Goal: Task Accomplishment & Management: Complete application form

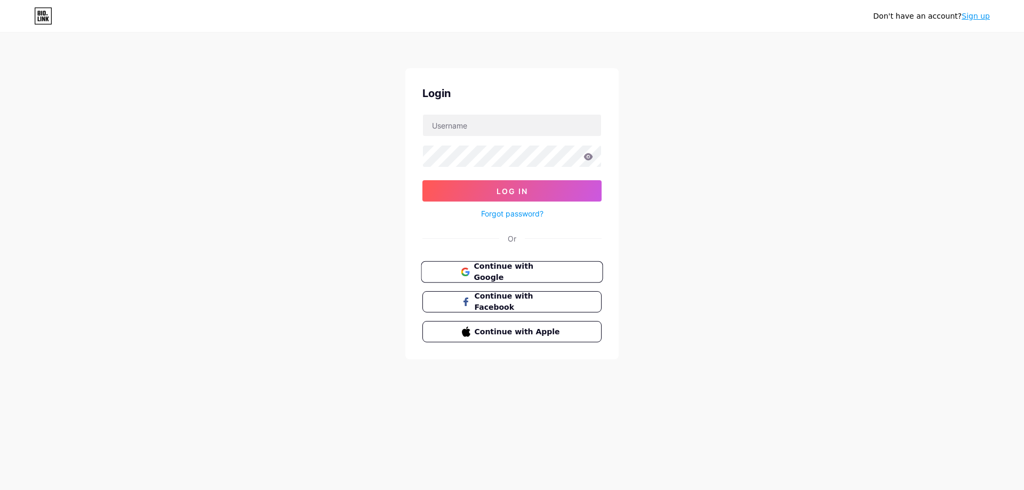
click at [515, 277] on button "Continue with Google" at bounding box center [512, 272] width 182 height 22
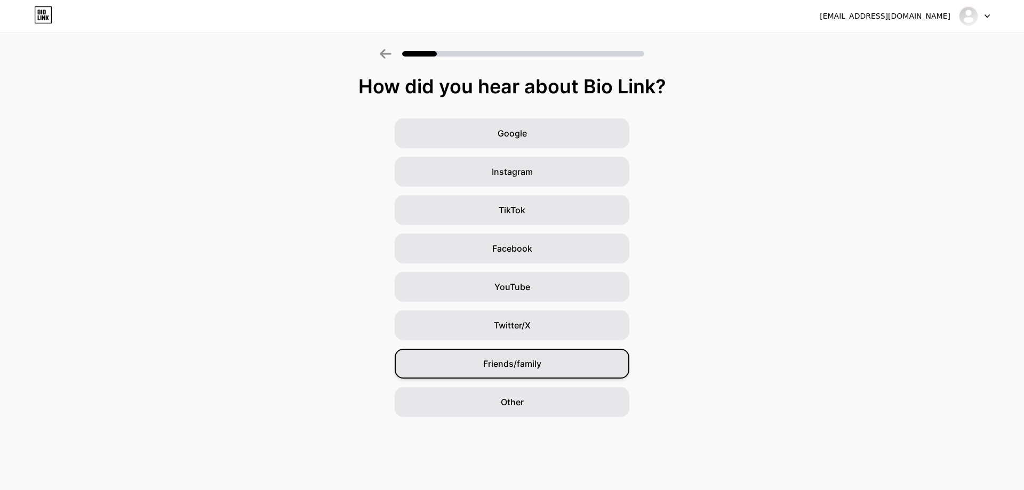
click at [520, 374] on div "Friends/family" at bounding box center [512, 364] width 235 height 30
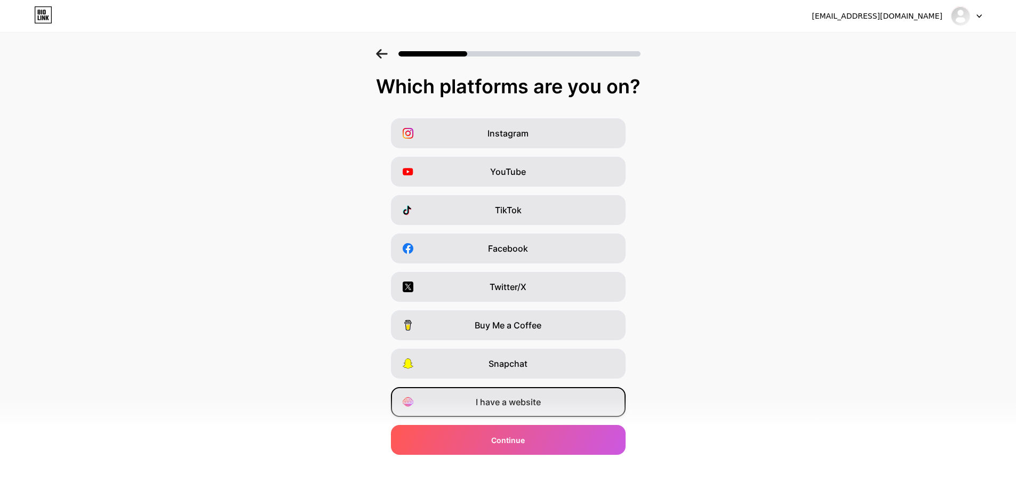
click at [549, 407] on div "I have a website" at bounding box center [508, 402] width 235 height 30
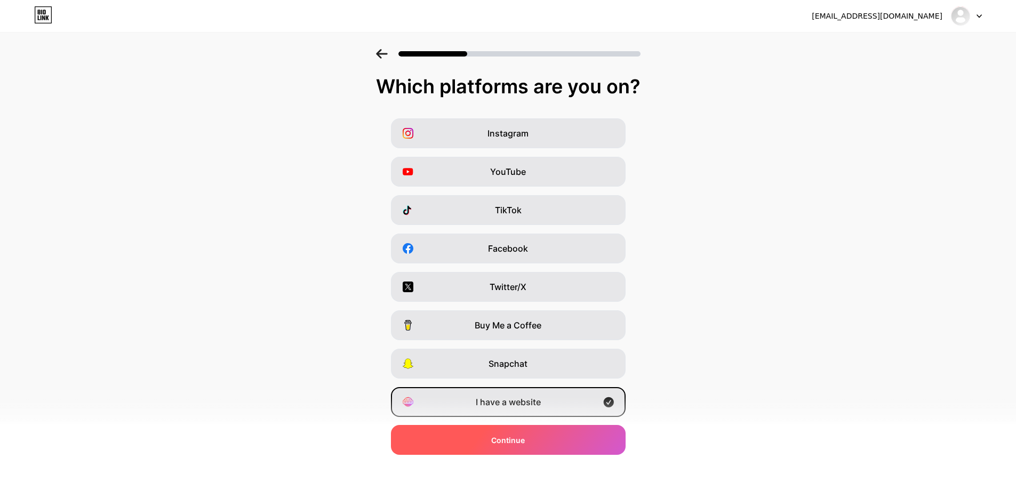
click at [543, 440] on div "Continue" at bounding box center [508, 440] width 235 height 30
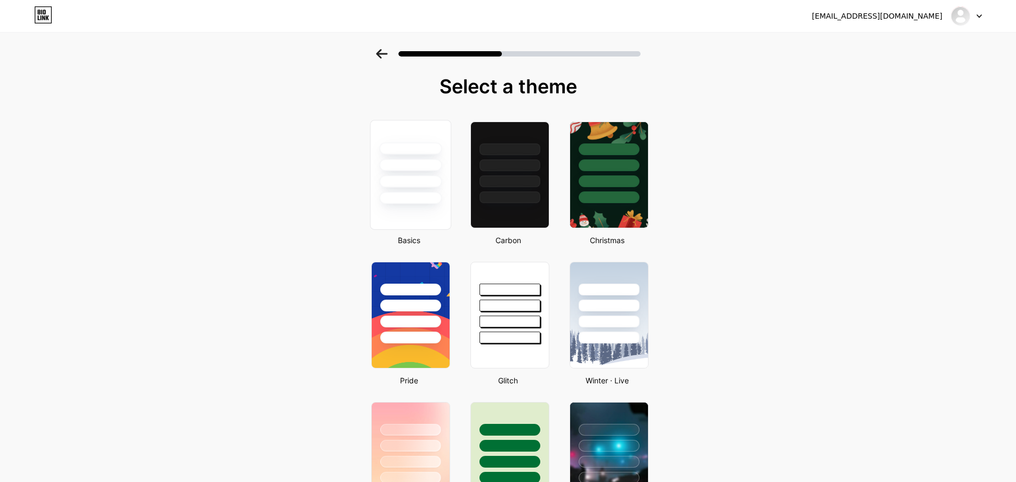
click at [422, 161] on div at bounding box center [410, 165] width 62 height 12
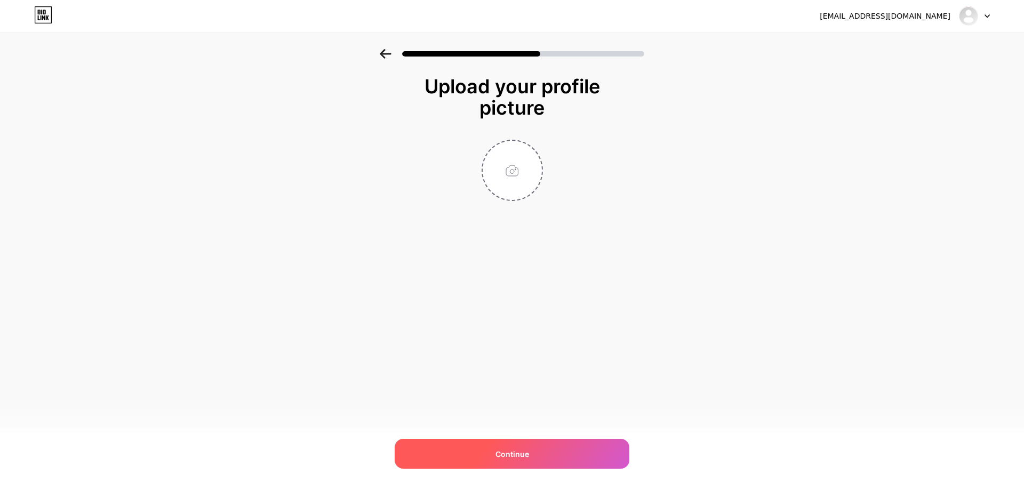
click at [507, 459] on span "Continue" at bounding box center [512, 453] width 34 height 11
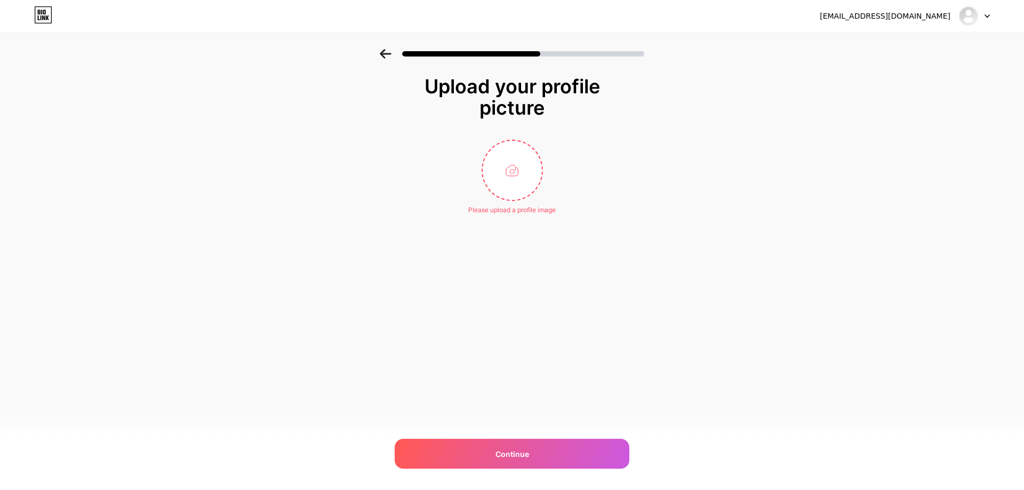
click at [523, 122] on div "Upload your profile picture Please upload a profile image Continue" at bounding box center [511, 145] width 213 height 139
click at [510, 167] on input "file" at bounding box center [512, 170] width 59 height 59
type input "C:\fakepath\stresliinsan.PNG"
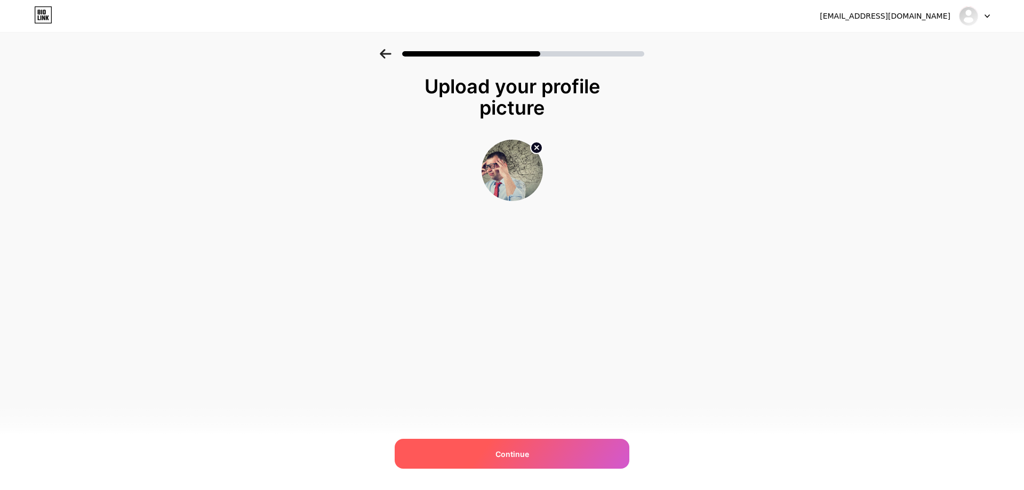
click at [575, 451] on div "Continue" at bounding box center [512, 454] width 235 height 30
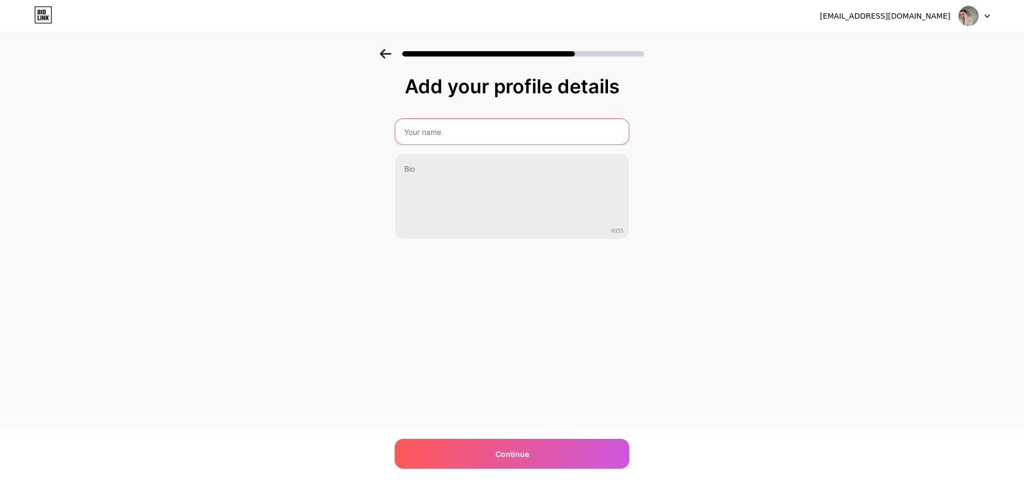
click at [451, 135] on input "text" at bounding box center [512, 132] width 234 height 26
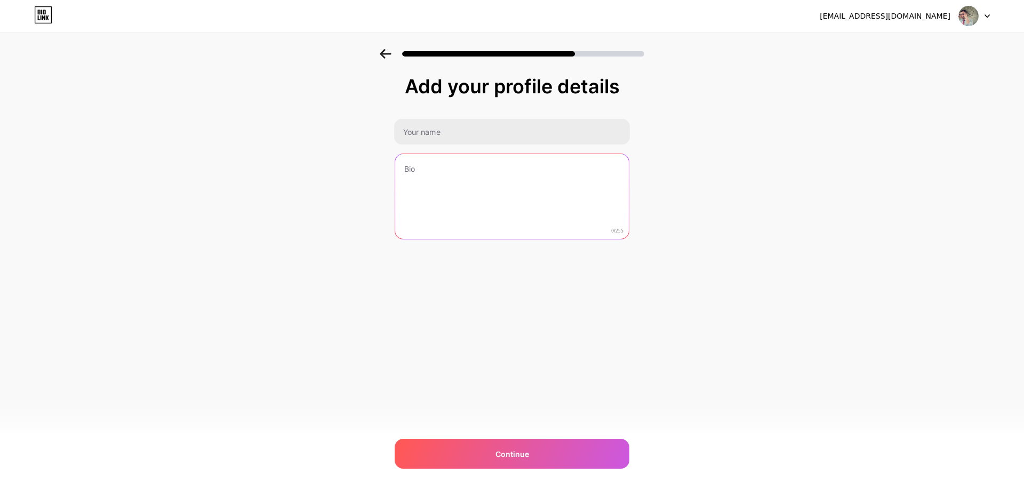
click at [528, 209] on textarea at bounding box center [512, 197] width 234 height 86
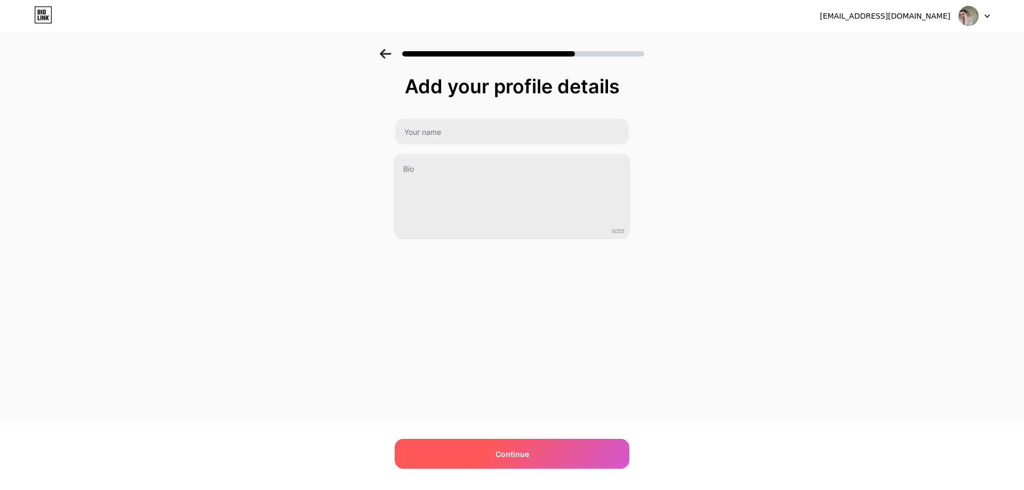
click at [484, 466] on div "Continue" at bounding box center [512, 454] width 235 height 30
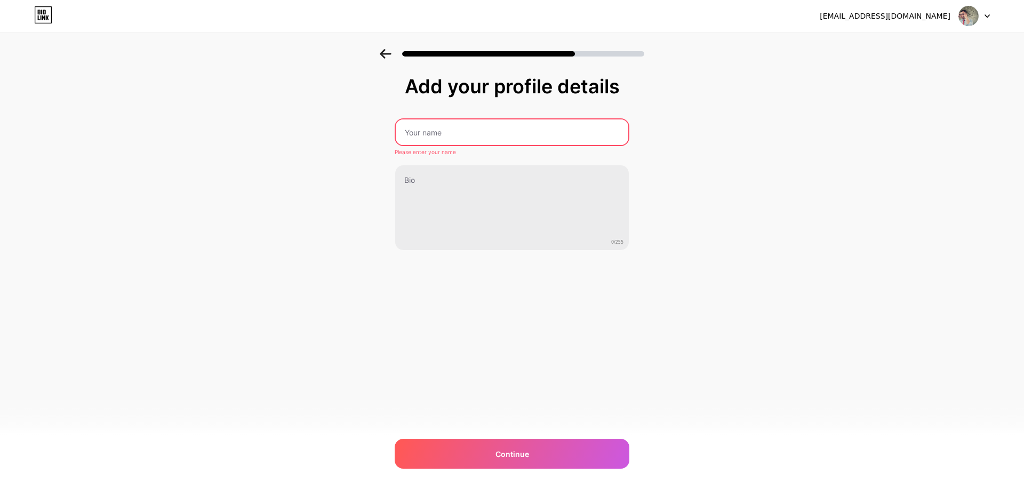
click at [442, 139] on input "text" at bounding box center [512, 132] width 233 height 26
type input "[PERSON_NAME]"
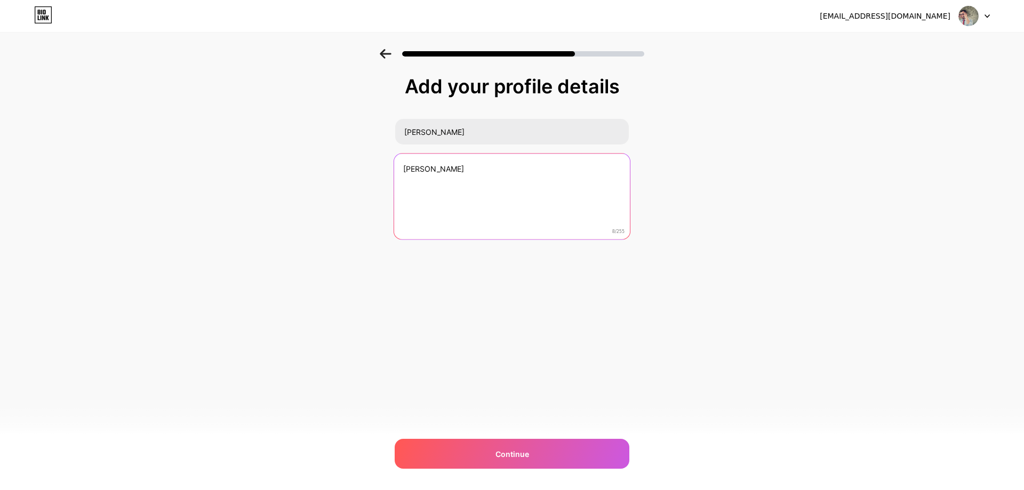
type textarea "[PERSON_NAME]"
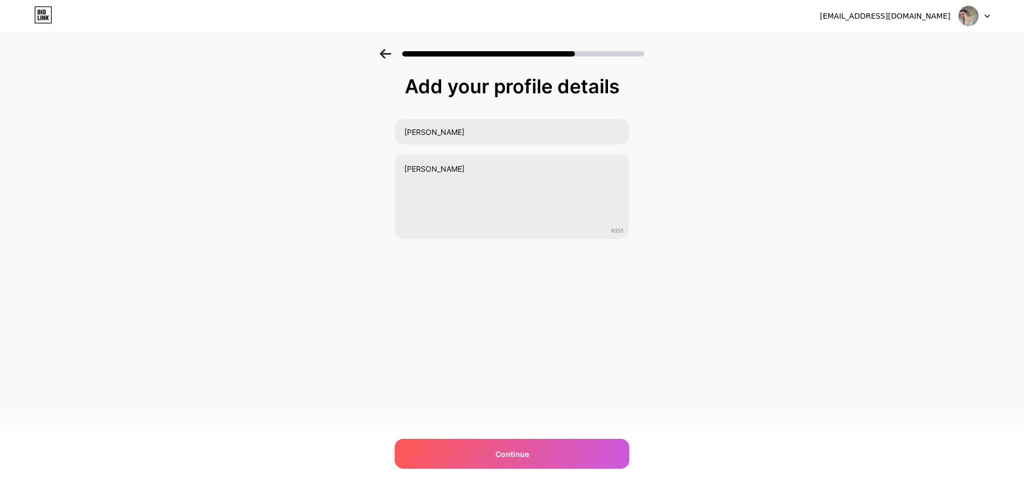
click at [521, 475] on div "[EMAIL_ADDRESS][DOMAIN_NAME] Logout Link Copied Add your profile details [PERSO…" at bounding box center [512, 245] width 1024 height 490
click at [530, 463] on div "Continue" at bounding box center [512, 454] width 235 height 30
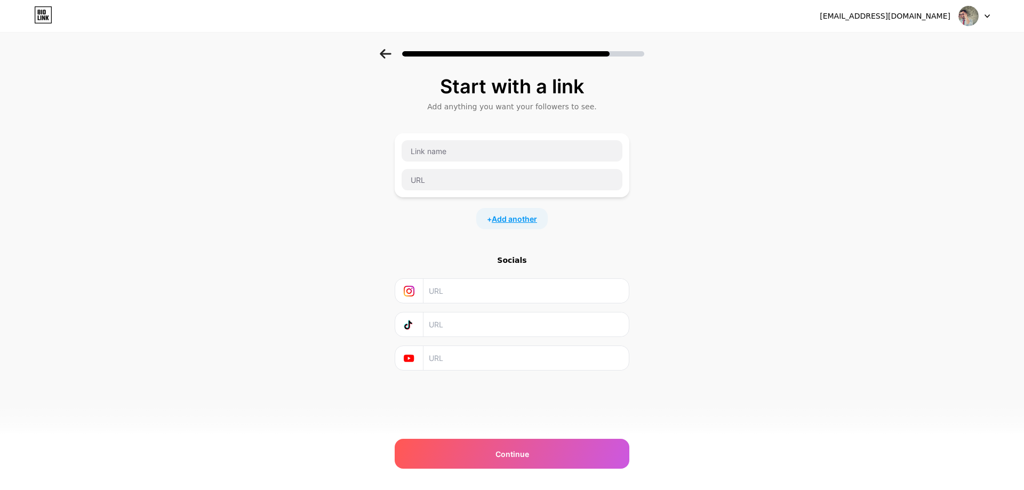
click at [496, 218] on span "Add another" at bounding box center [514, 218] width 45 height 11
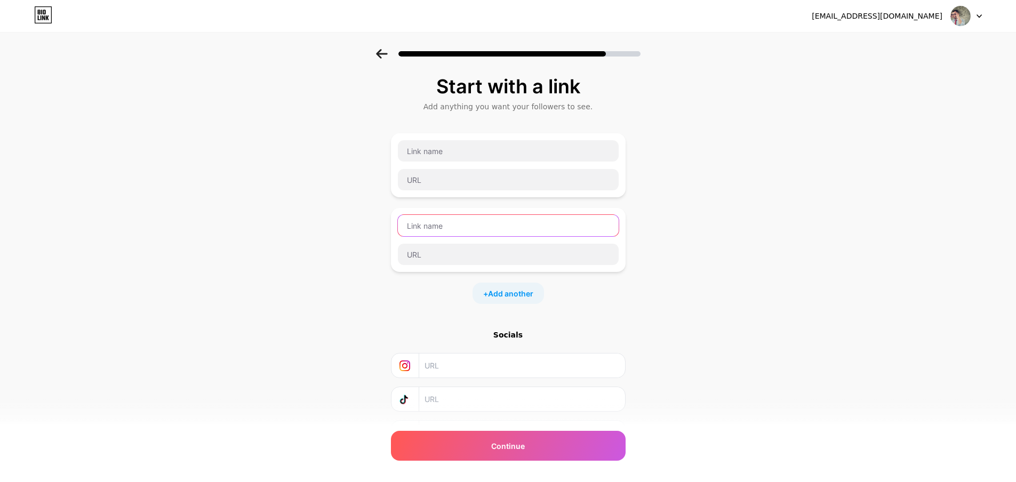
click at [480, 218] on input "text" at bounding box center [508, 225] width 221 height 21
type input "web hosting"
paste input "[URL][DOMAIN_NAME]"
type input "[URL][DOMAIN_NAME]"
click at [500, 299] on span "Add another" at bounding box center [510, 293] width 45 height 11
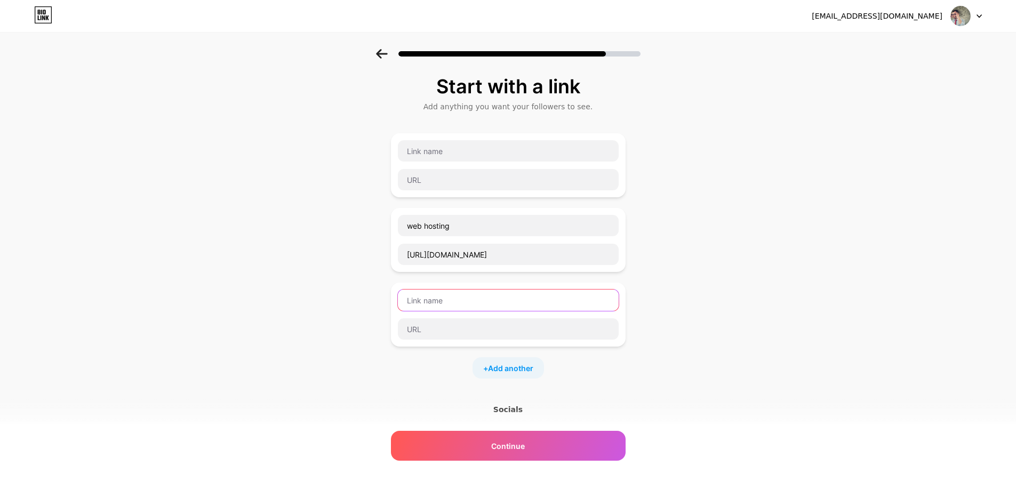
click at [488, 301] on input "text" at bounding box center [508, 300] width 221 height 21
type input "bilimsel"
paste input "[URL][DOMAIN_NAME]"
type input "[URL][DOMAIN_NAME]"
click at [506, 363] on span "Add another" at bounding box center [510, 368] width 45 height 11
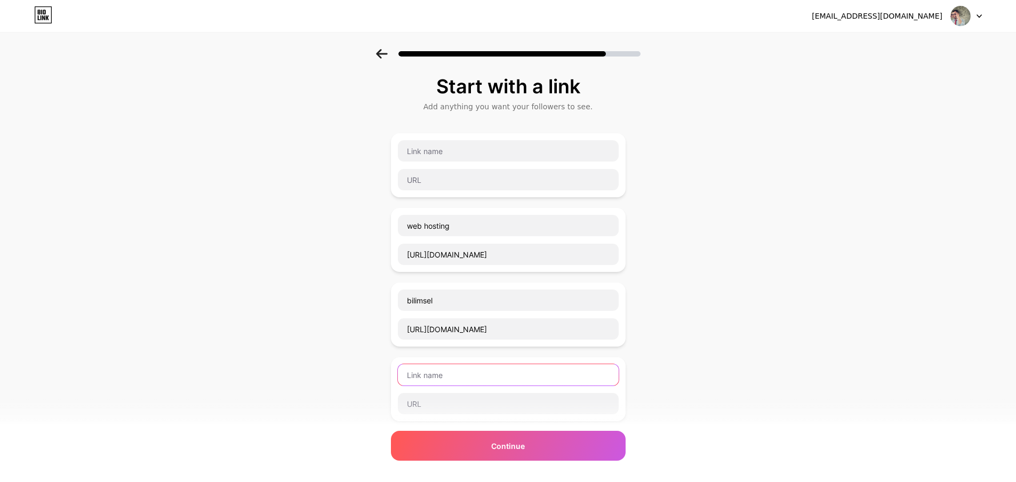
click at [486, 378] on input "text" at bounding box center [508, 374] width 221 height 21
type input "intodns"
paste input "[URL][DOMAIN_NAME]"
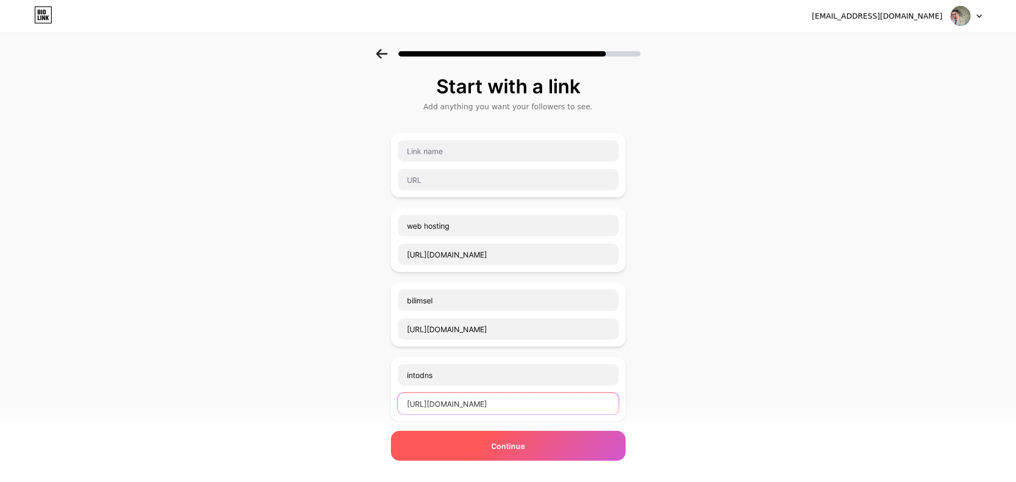
type input "[URL][DOMAIN_NAME]"
click at [479, 443] on div "Continue" at bounding box center [508, 446] width 235 height 30
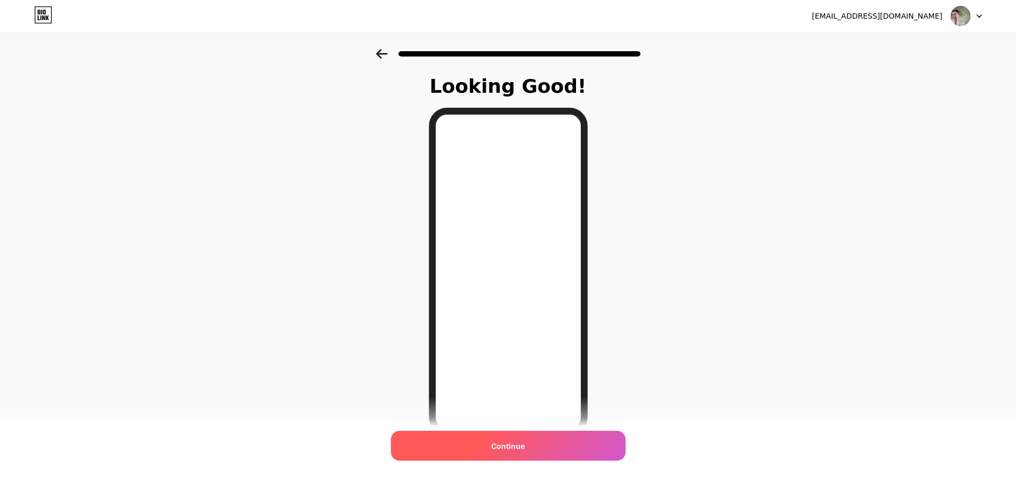
click at [473, 444] on div "Continue" at bounding box center [508, 446] width 235 height 30
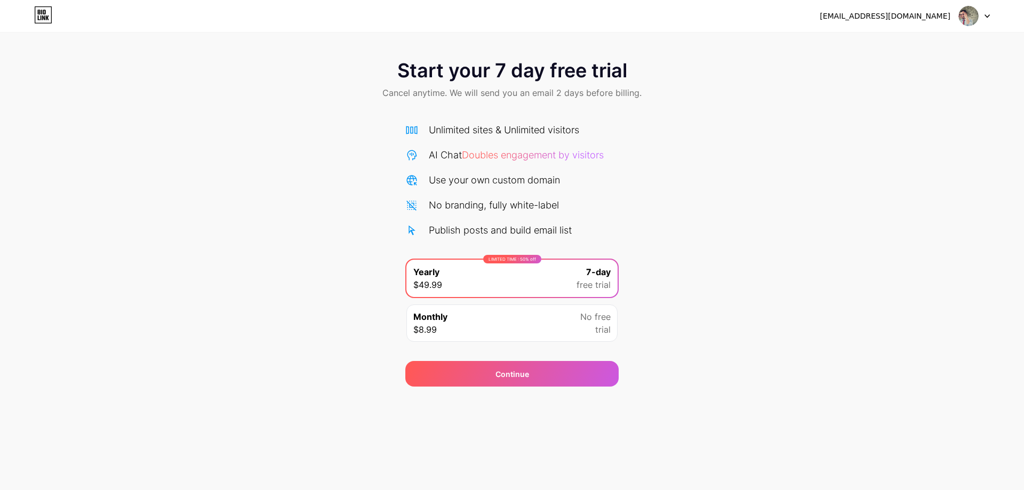
click at [937, 12] on div "[EMAIL_ADDRESS][DOMAIN_NAME]" at bounding box center [885, 16] width 131 height 11
click at [981, 13] on div at bounding box center [974, 15] width 31 height 19
click at [47, 13] on icon at bounding box center [43, 14] width 18 height 17
